Goal: Find specific page/section: Find specific page/section

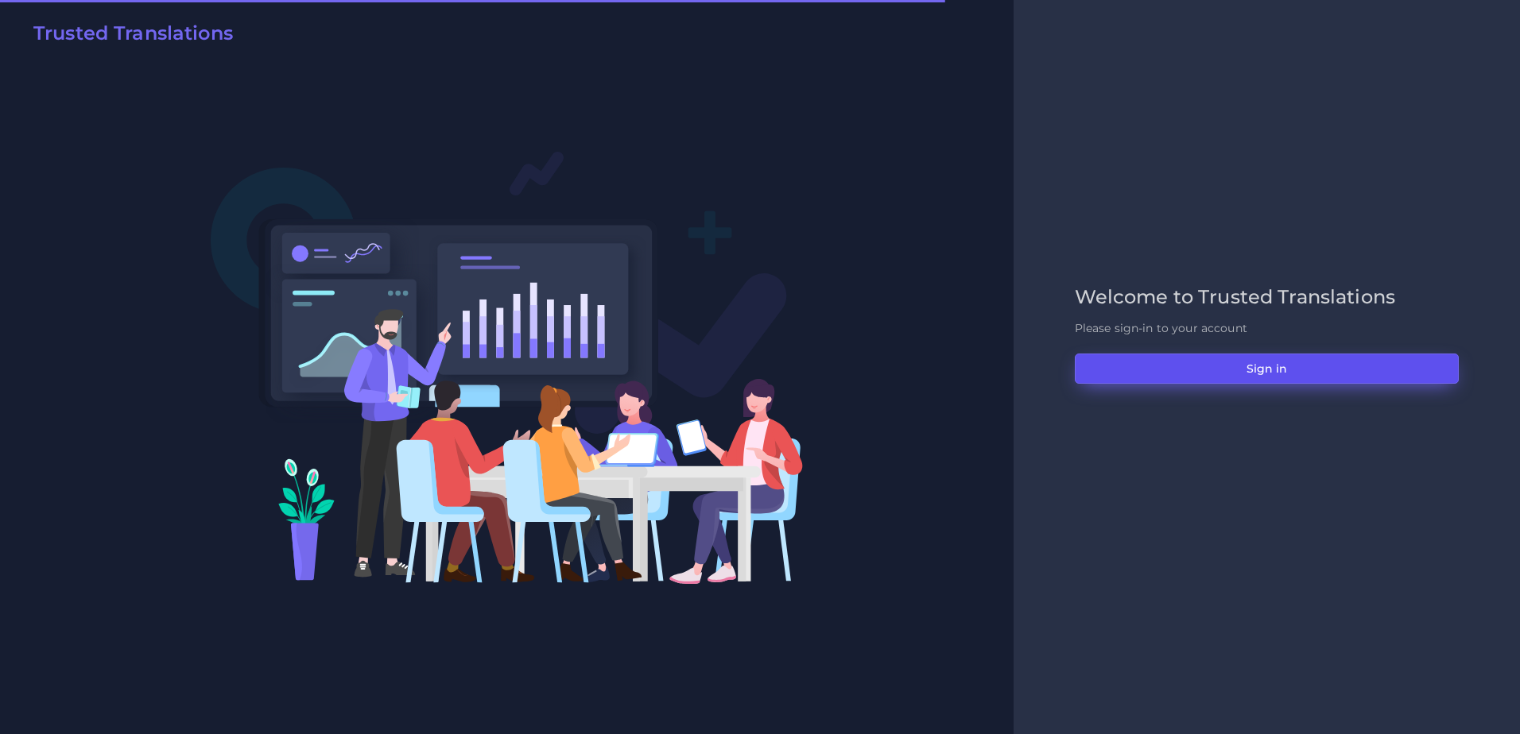
click at [1174, 368] on button "Sign in" at bounding box center [1267, 369] width 384 height 30
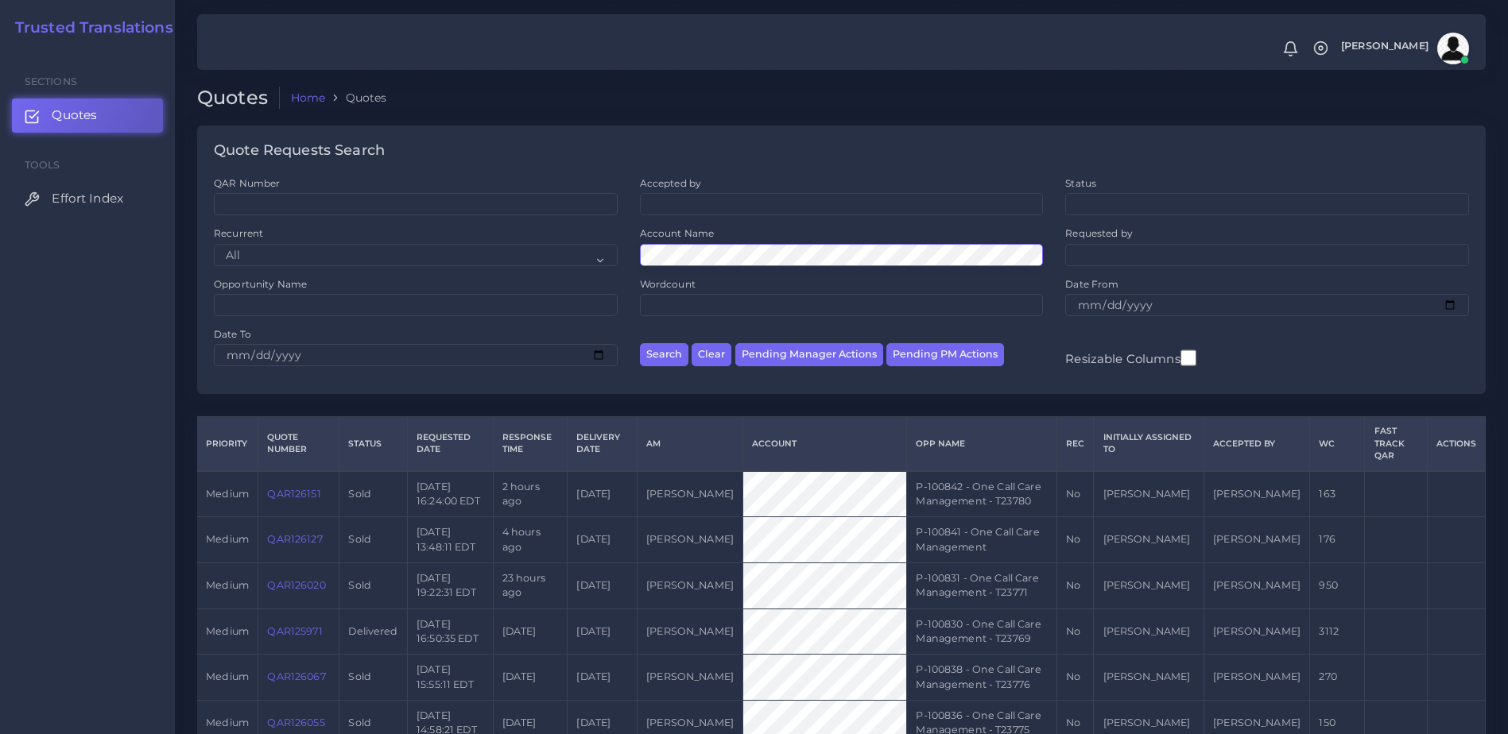
click at [640, 343] on button "Search" at bounding box center [664, 354] width 48 height 23
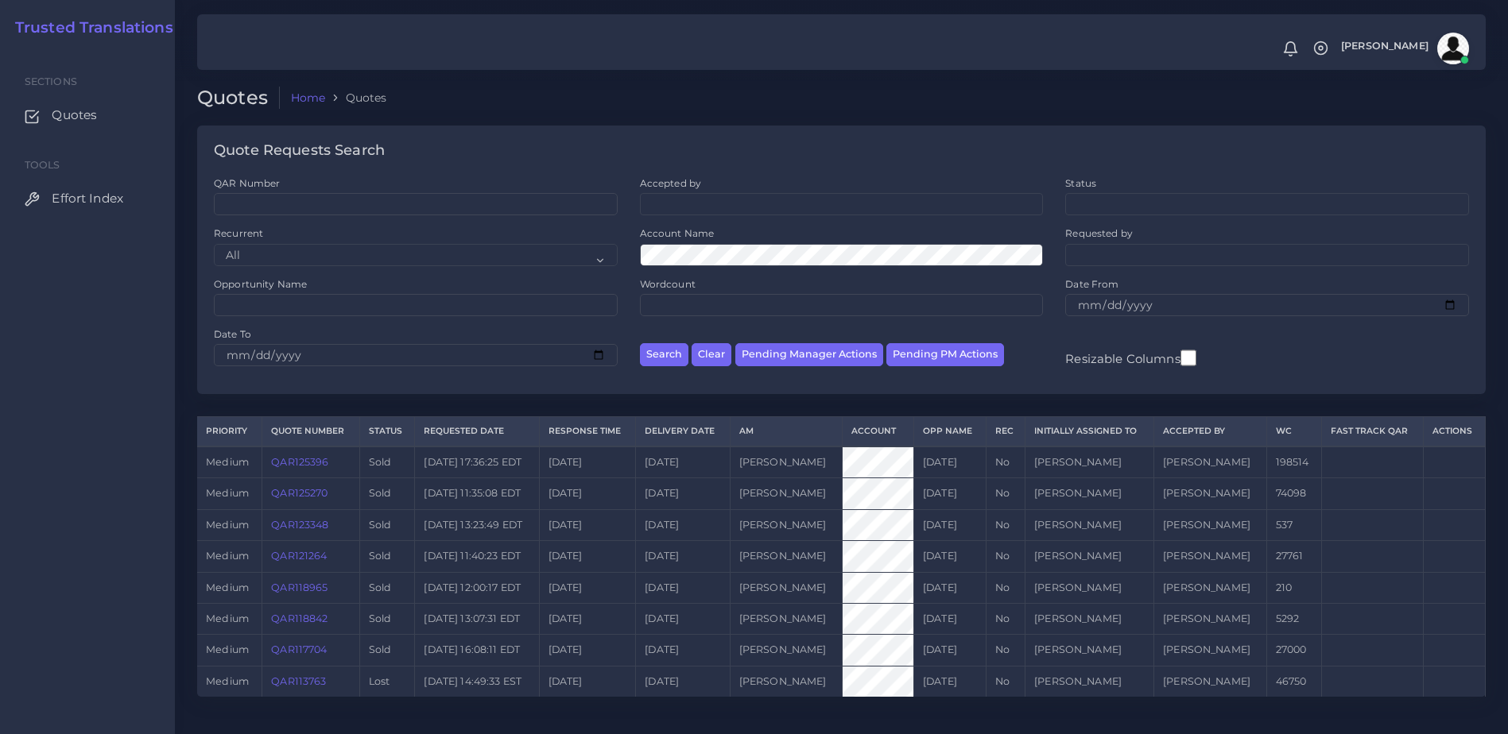
click at [312, 498] on link "QAR125270" at bounding box center [299, 493] width 56 height 12
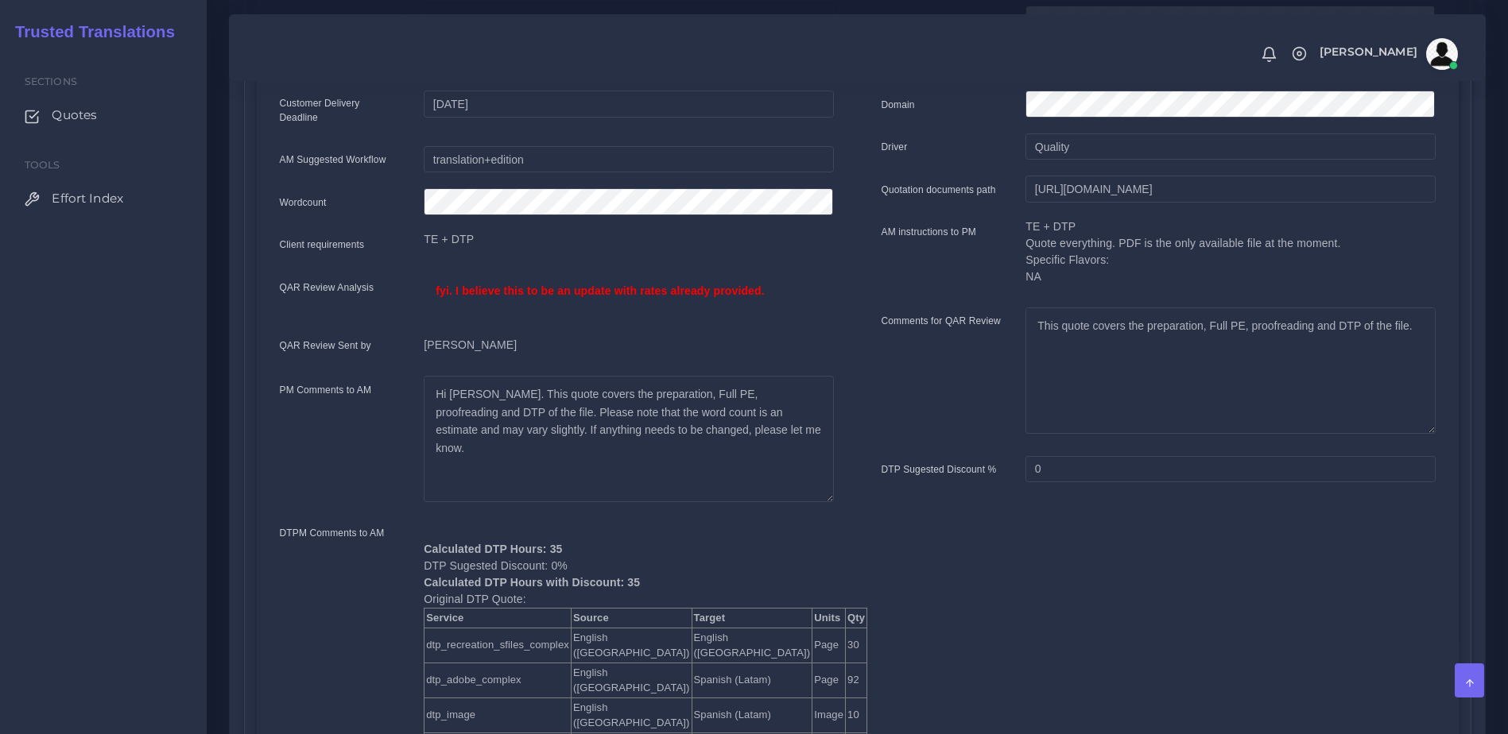
scroll to position [484, 0]
